Goal: Find specific page/section: Find specific page/section

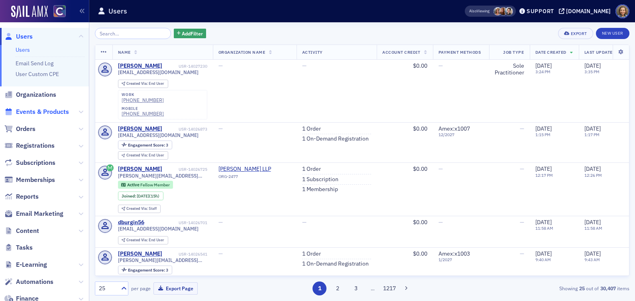
click at [35, 110] on span "Events & Products" at bounding box center [42, 112] width 53 height 9
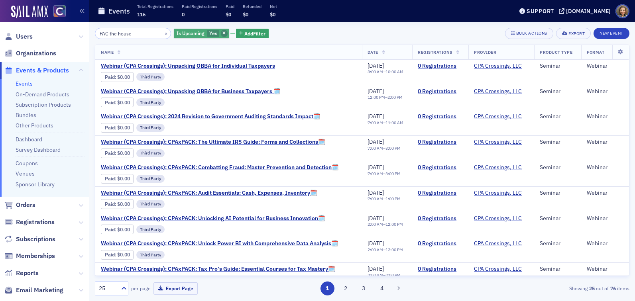
type input "PAC the house"
click at [221, 30] on span "button" at bounding box center [224, 33] width 7 height 7
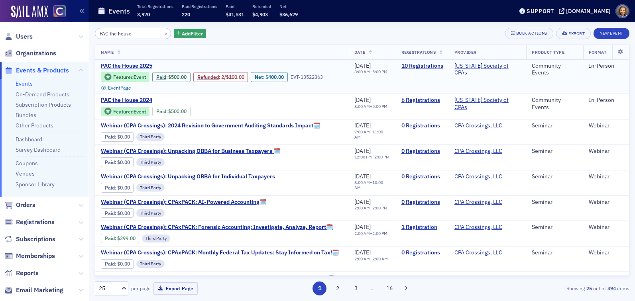
click at [141, 65] on span "PAC the House 2025" at bounding box center [168, 66] width 134 height 7
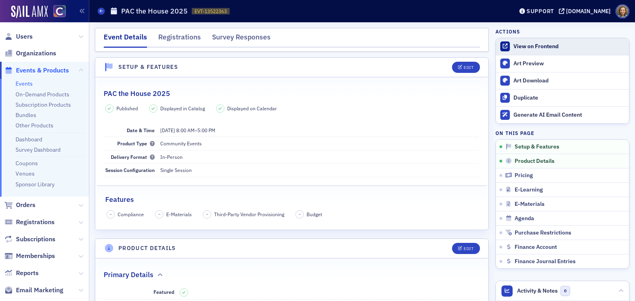
click at [539, 51] on link "View on Frontend" at bounding box center [562, 46] width 133 height 17
